Goal: Check status: Check status

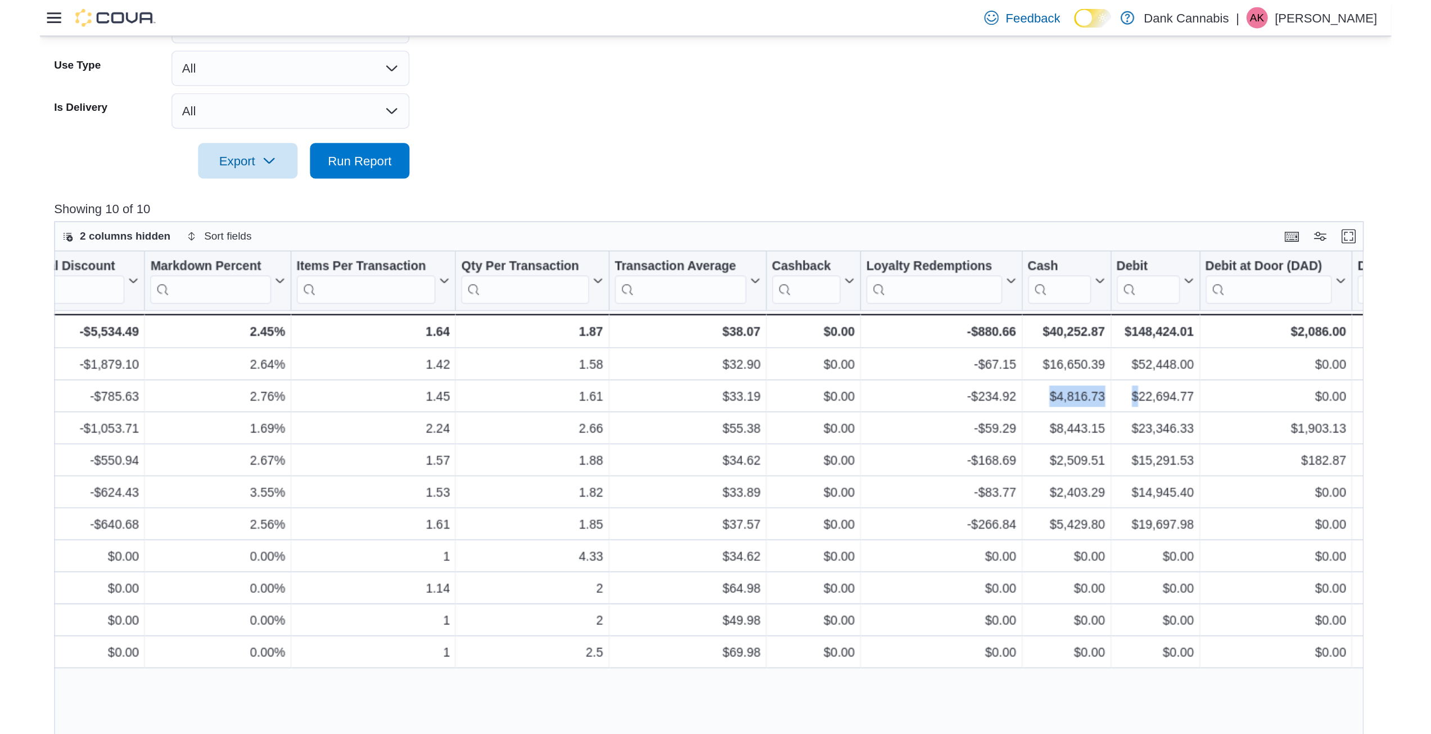
scroll to position [0, 863]
